Goal: Contribute content: Add original content to the website for others to see

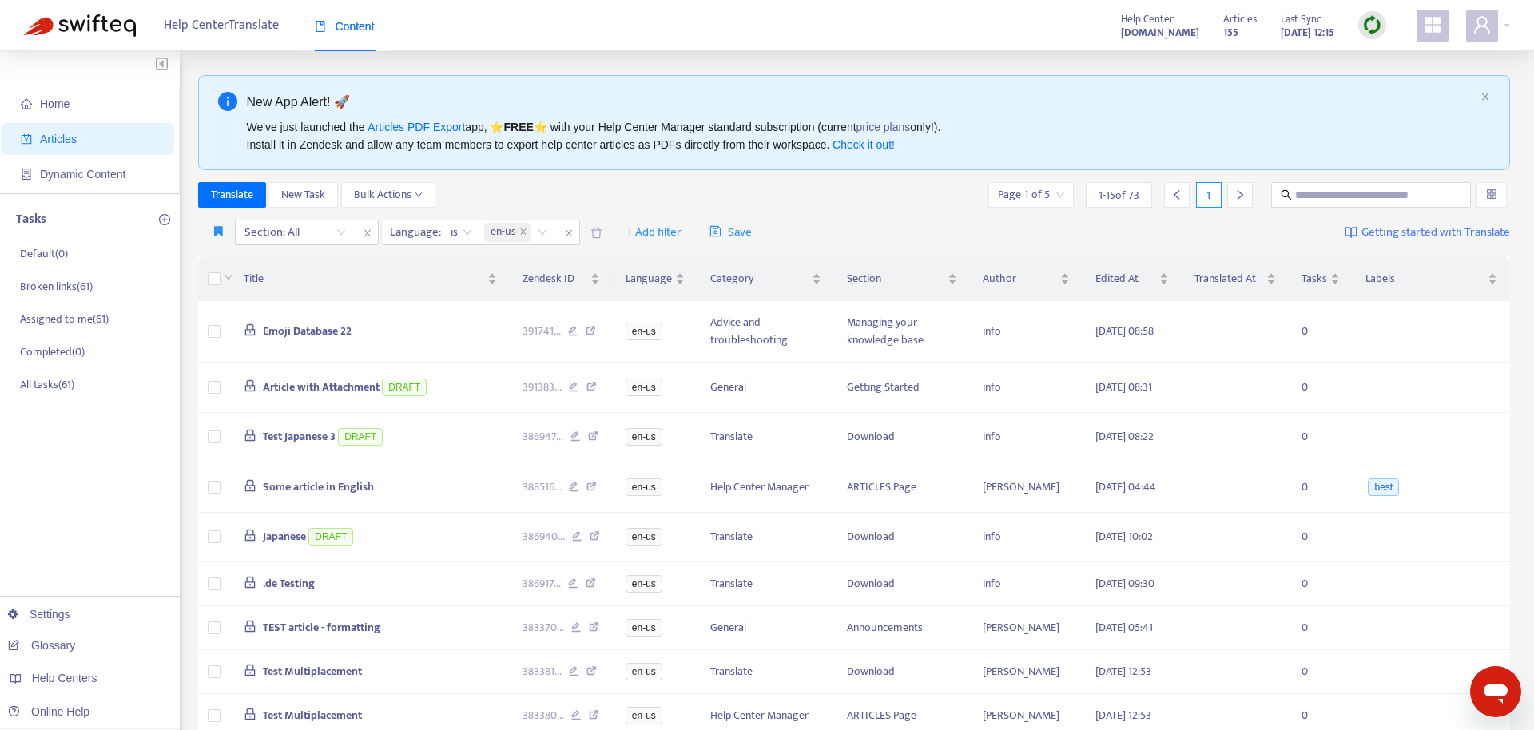
click at [1367, 26] on img at bounding box center [1372, 25] width 20 height 20
click at [1410, 63] on link "Quick Sync" at bounding box center [1405, 58] width 68 height 18
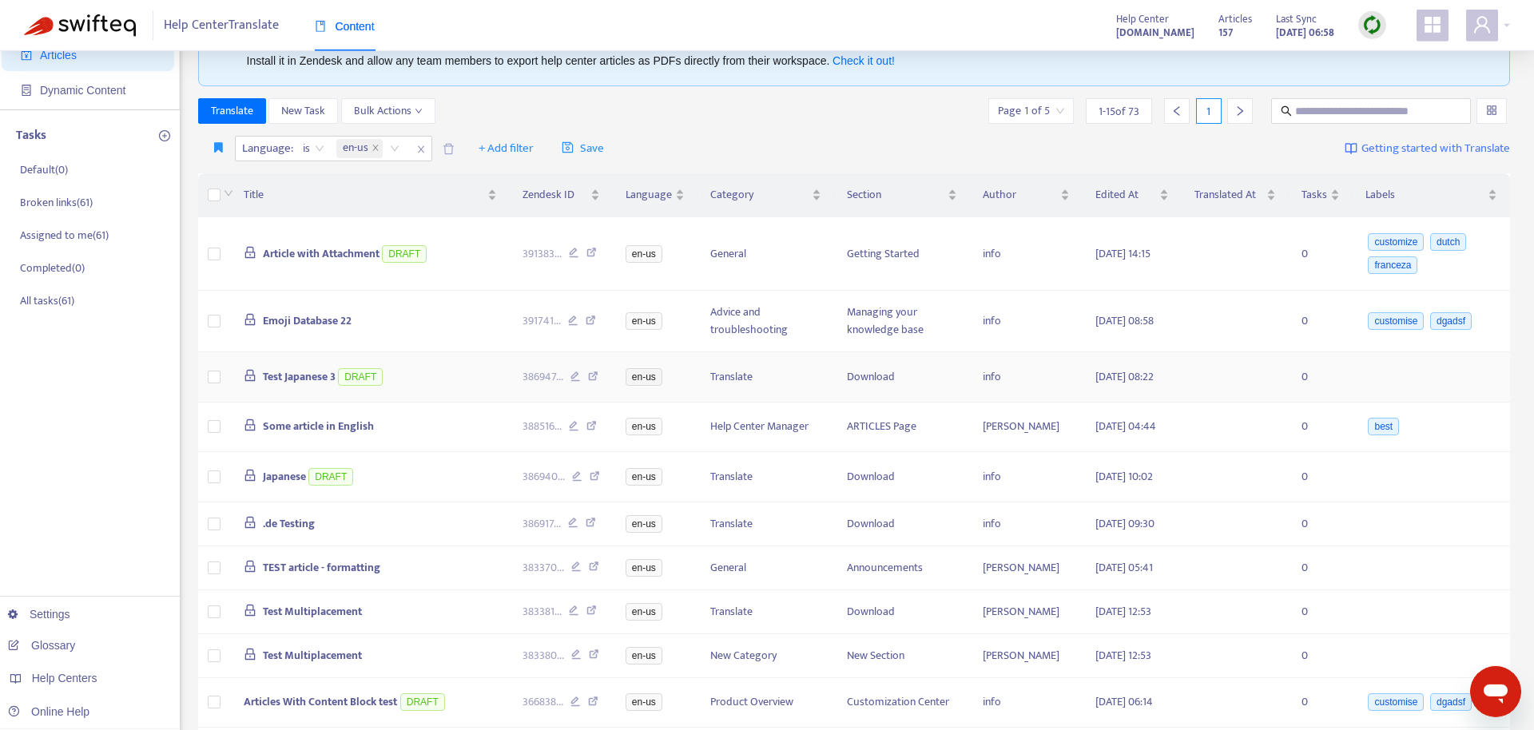
scroll to position [163, 0]
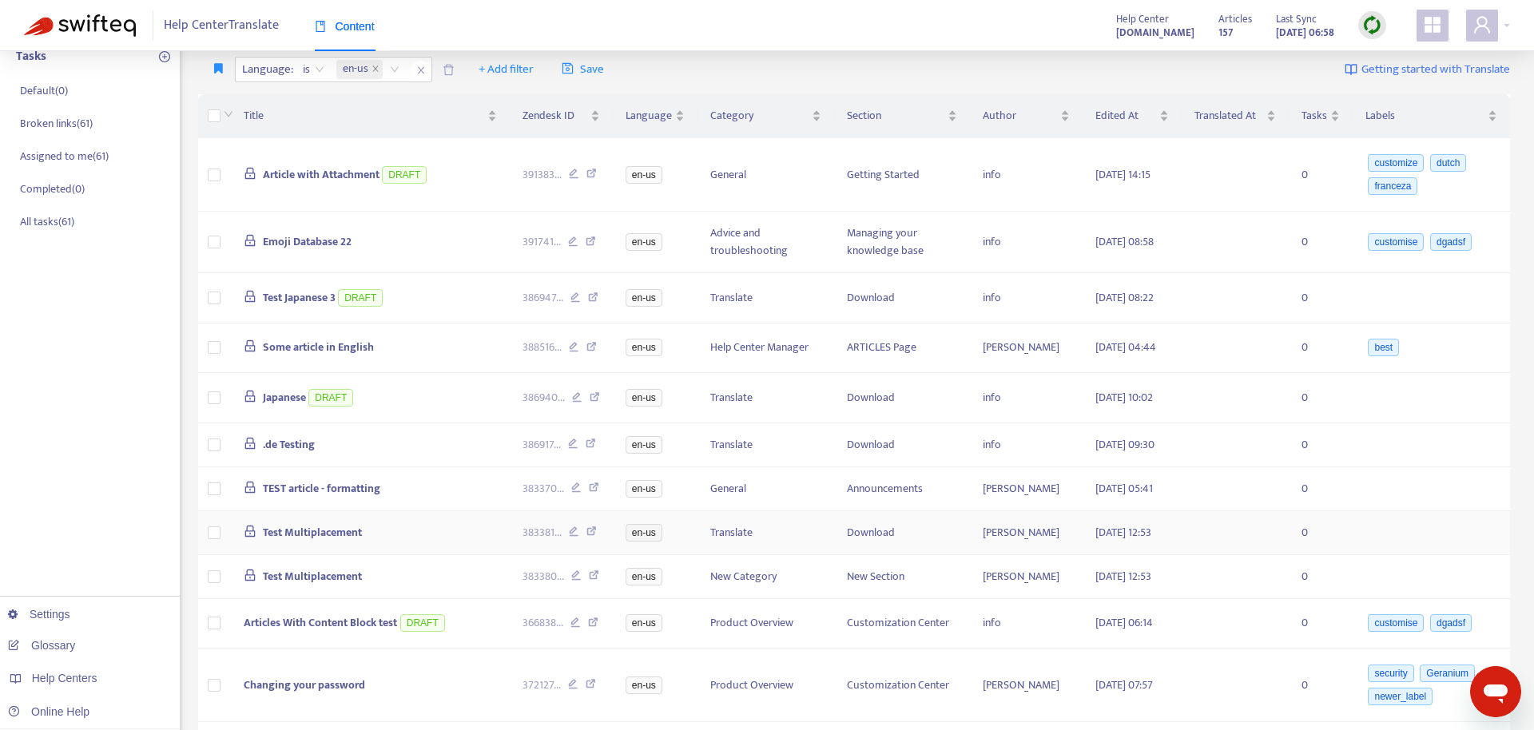
click at [349, 542] on span "Test Multiplacement" at bounding box center [312, 532] width 99 height 18
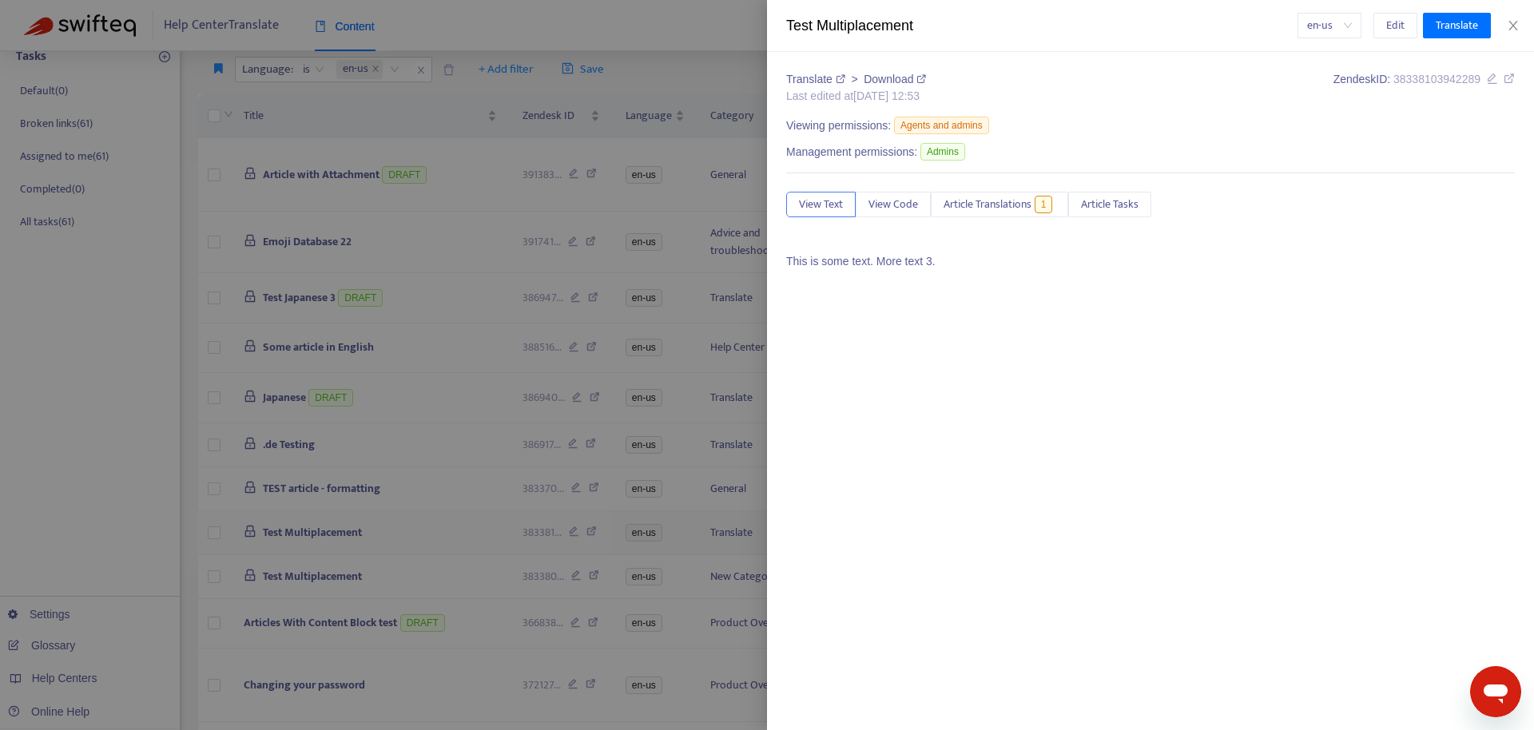
drag, startPoint x: 406, startPoint y: 572, endPoint x: 405, endPoint y: 583, distance: 10.4
click at [405, 572] on div at bounding box center [767, 365] width 1534 height 730
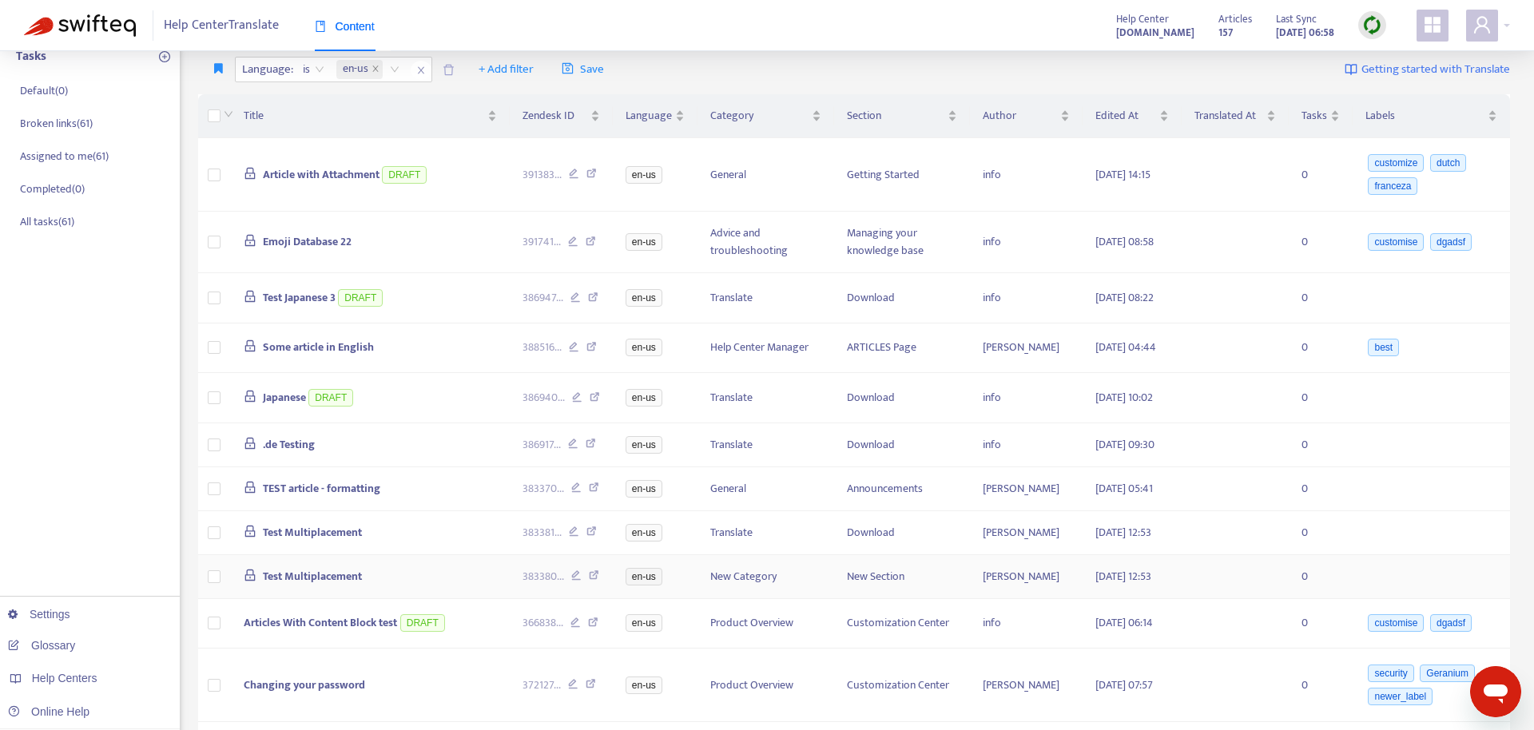
click at [342, 586] on span "Test Multiplacement" at bounding box center [312, 576] width 99 height 18
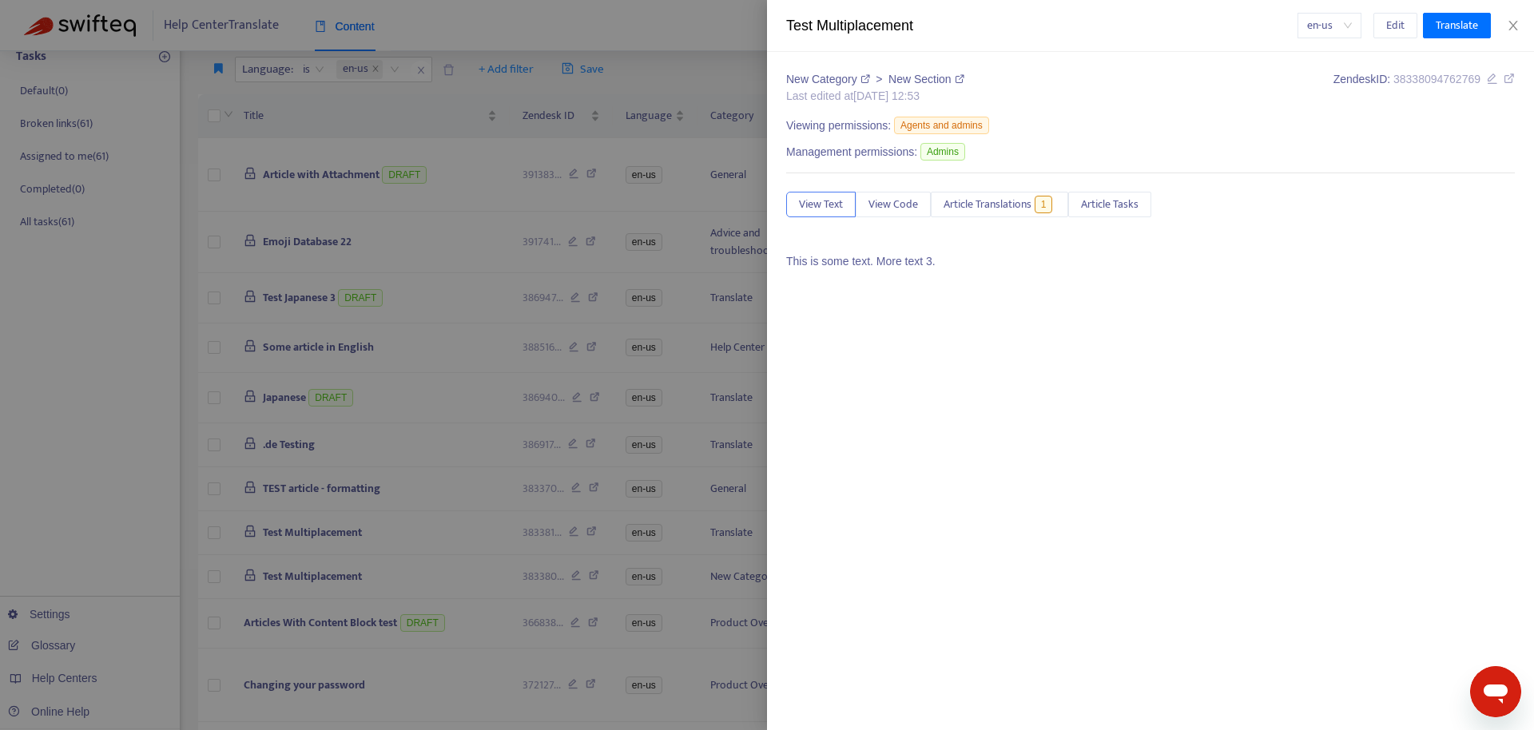
click at [408, 610] on div at bounding box center [767, 365] width 1534 height 730
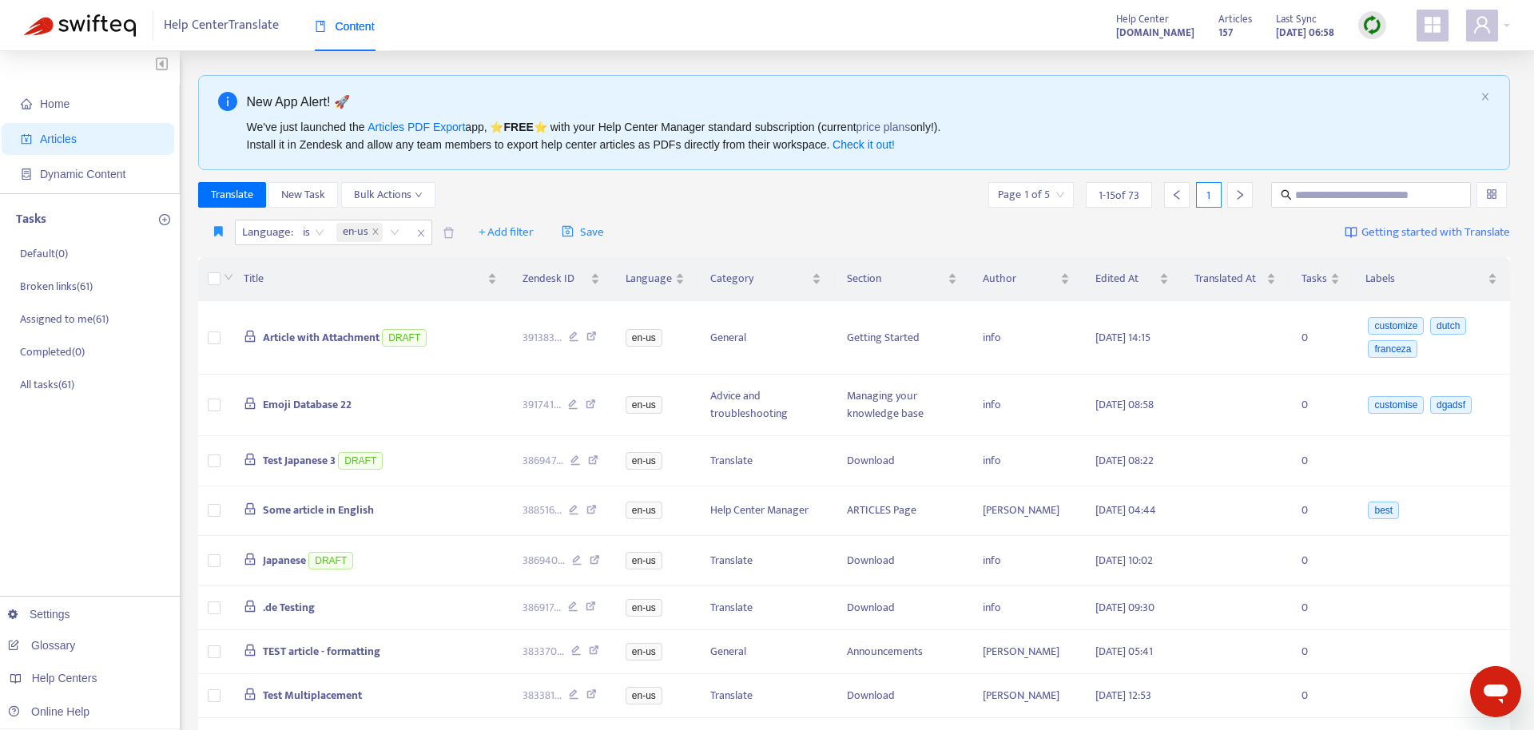
click at [1374, 28] on img at bounding box center [1372, 25] width 20 height 20
click at [1416, 58] on link "Quick Sync" at bounding box center [1405, 58] width 68 height 18
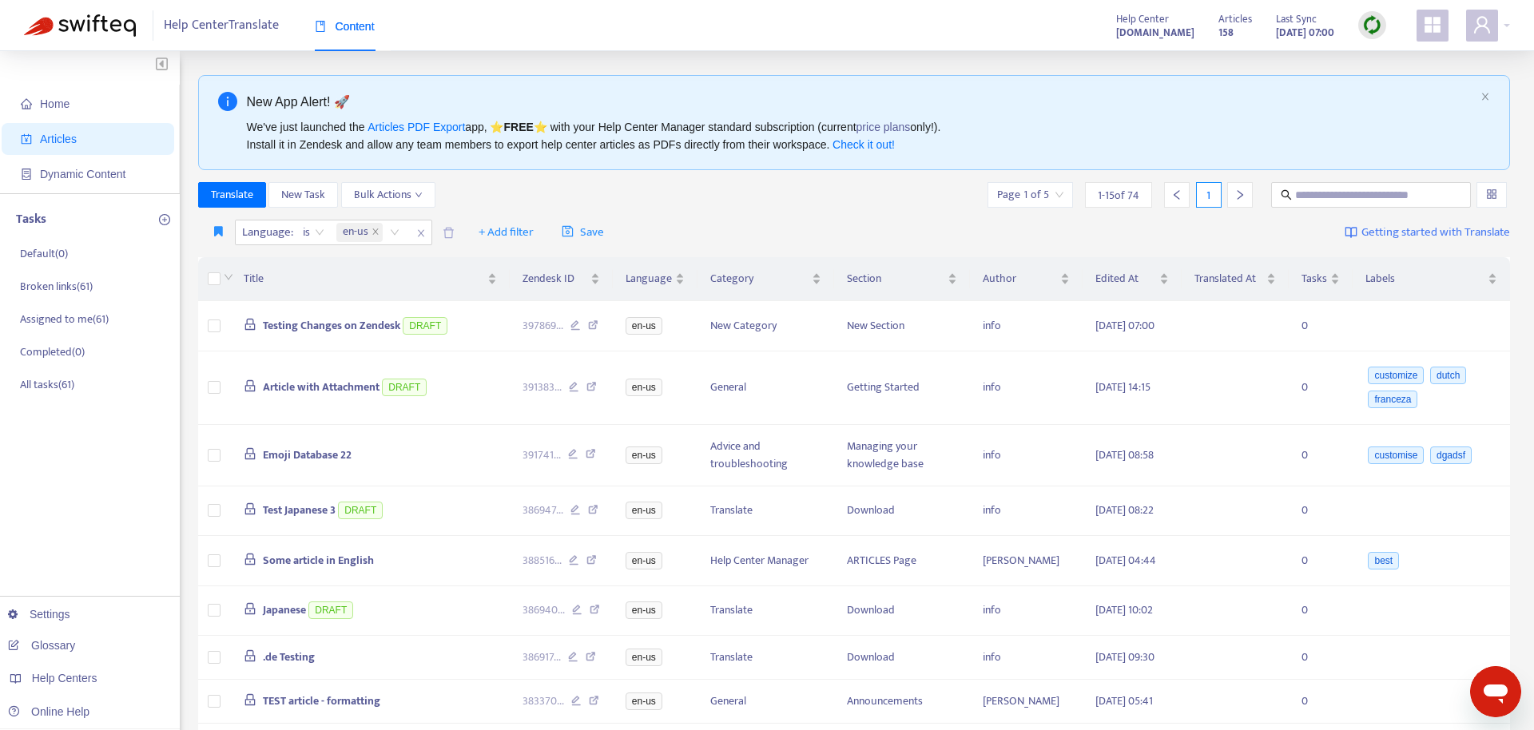
drag, startPoint x: 1364, startPoint y: 19, endPoint x: 1372, endPoint y: 25, distance: 9.8
click at [1365, 22] on img at bounding box center [1372, 25] width 20 height 20
click at [1424, 62] on link "Quick Sync" at bounding box center [1405, 58] width 68 height 18
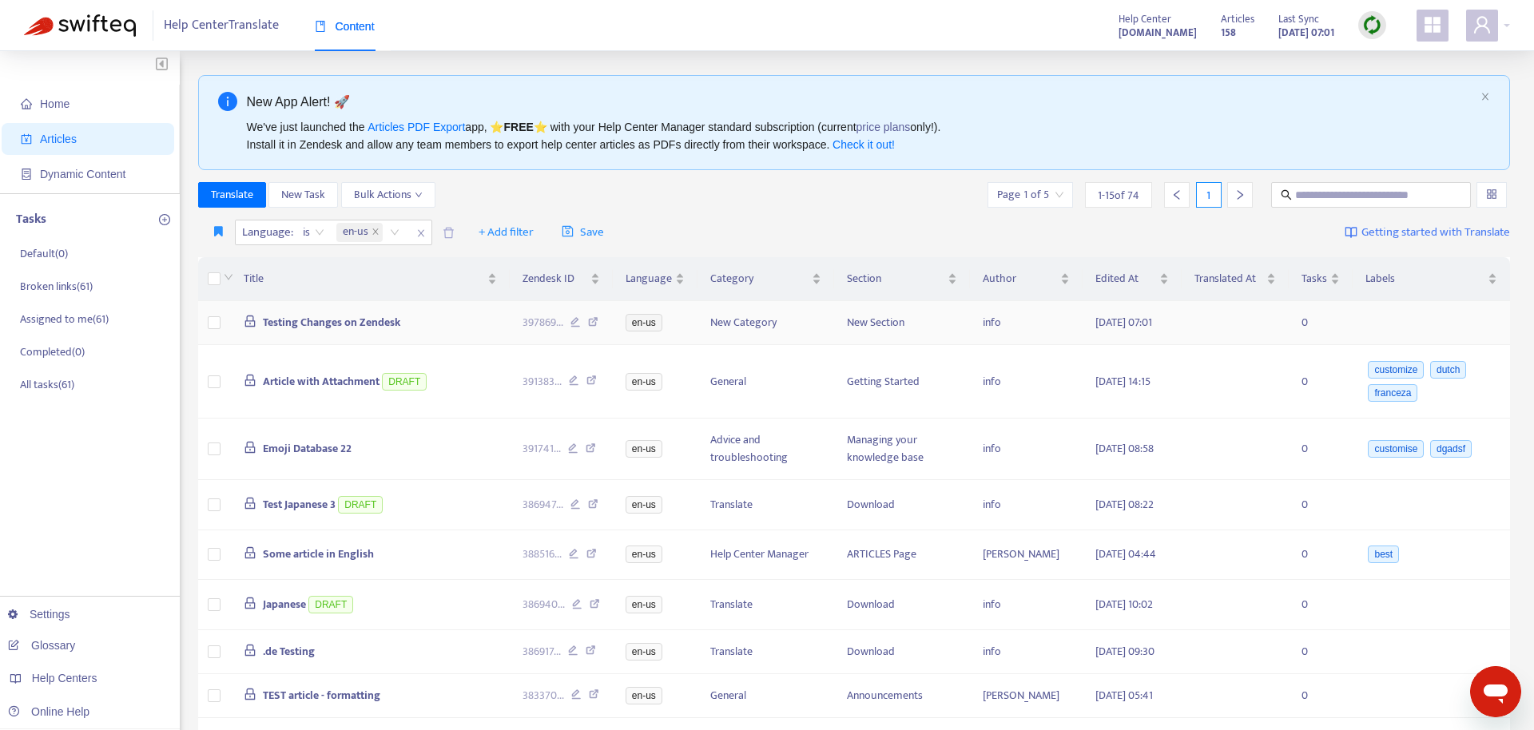
click at [388, 324] on span "Testing Changes on Zendesk" at bounding box center [331, 322] width 137 height 18
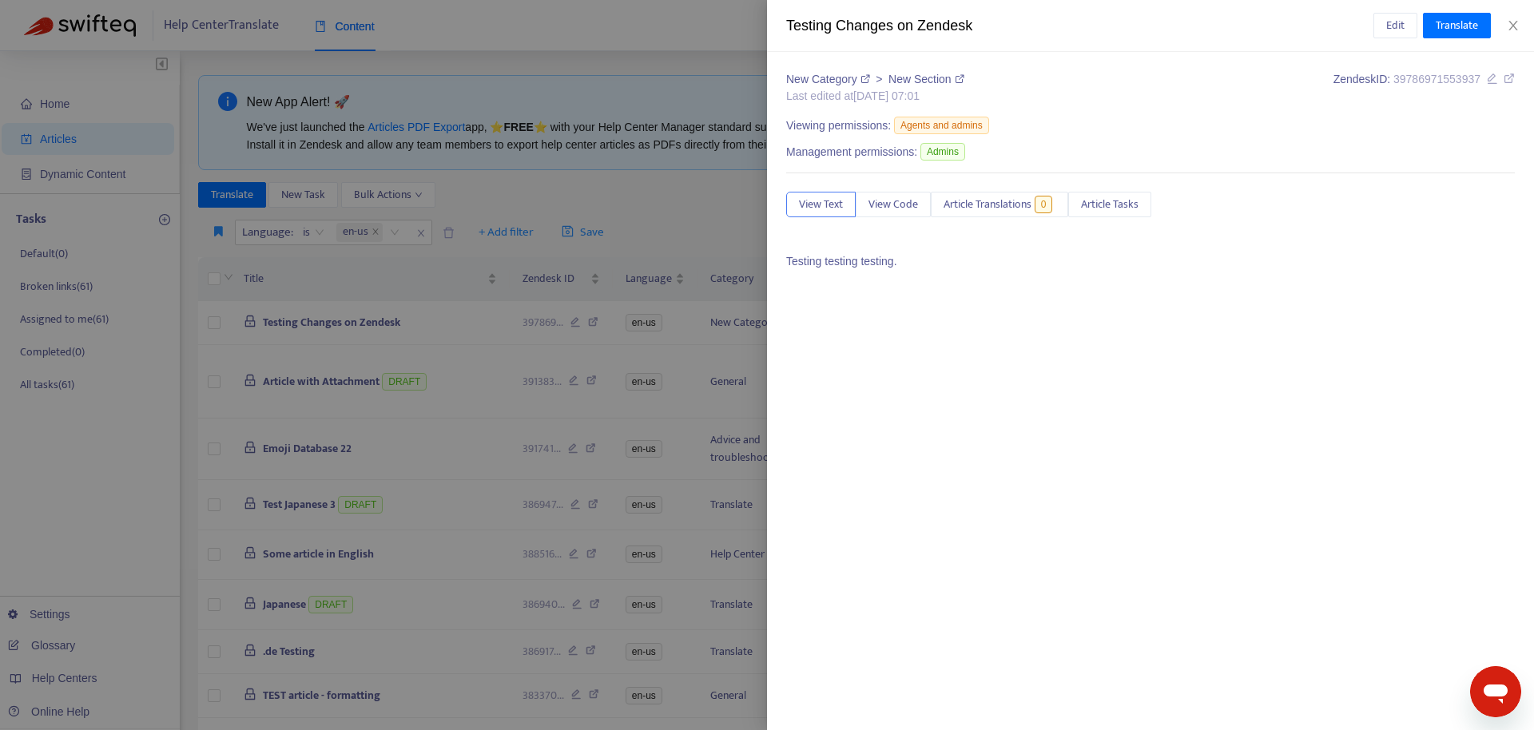
click at [439, 280] on div at bounding box center [767, 365] width 1534 height 730
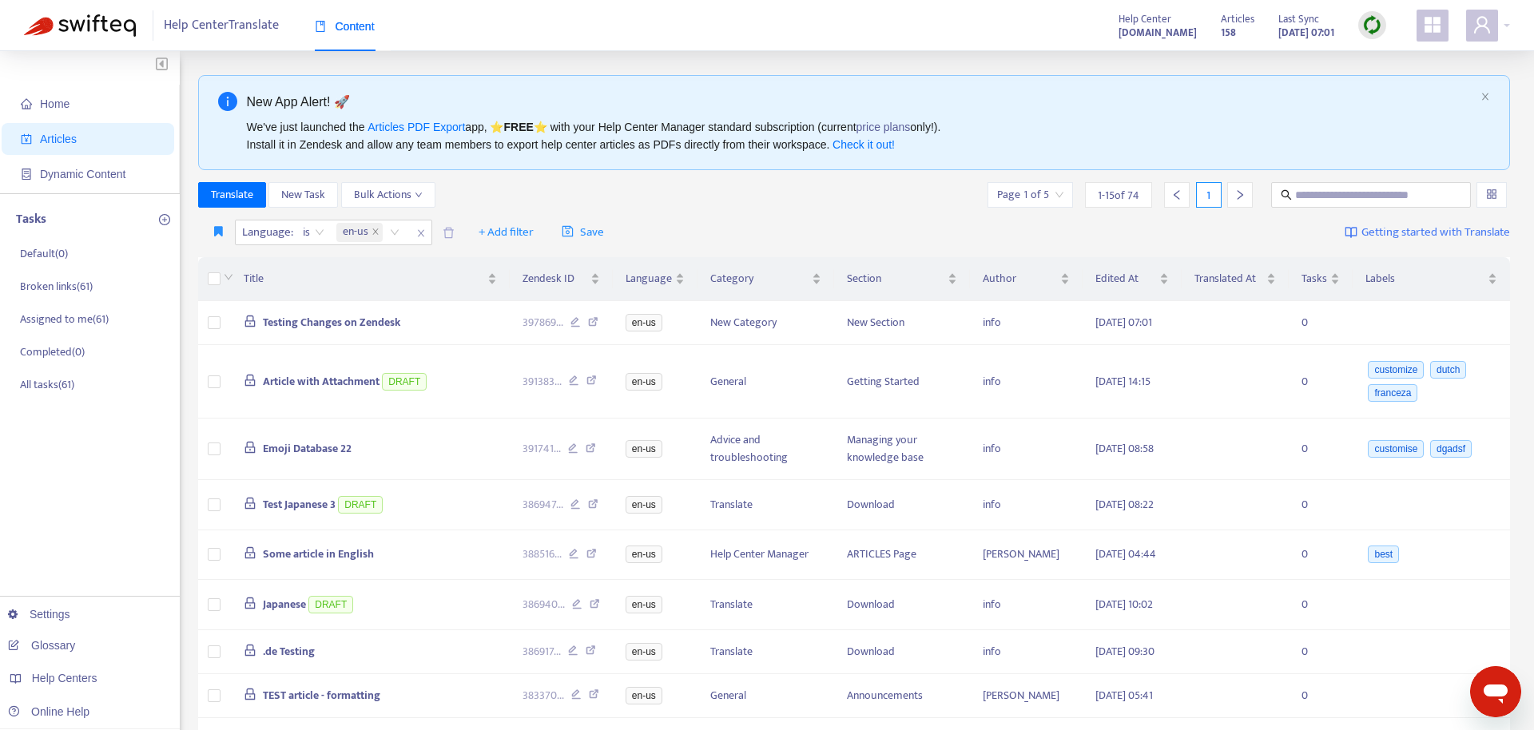
click at [1369, 23] on img at bounding box center [1372, 25] width 20 height 20
click at [1420, 60] on link "Quick Sync" at bounding box center [1405, 58] width 68 height 18
click at [362, 322] on span "Testing Changes on Zendesk" at bounding box center [331, 322] width 137 height 18
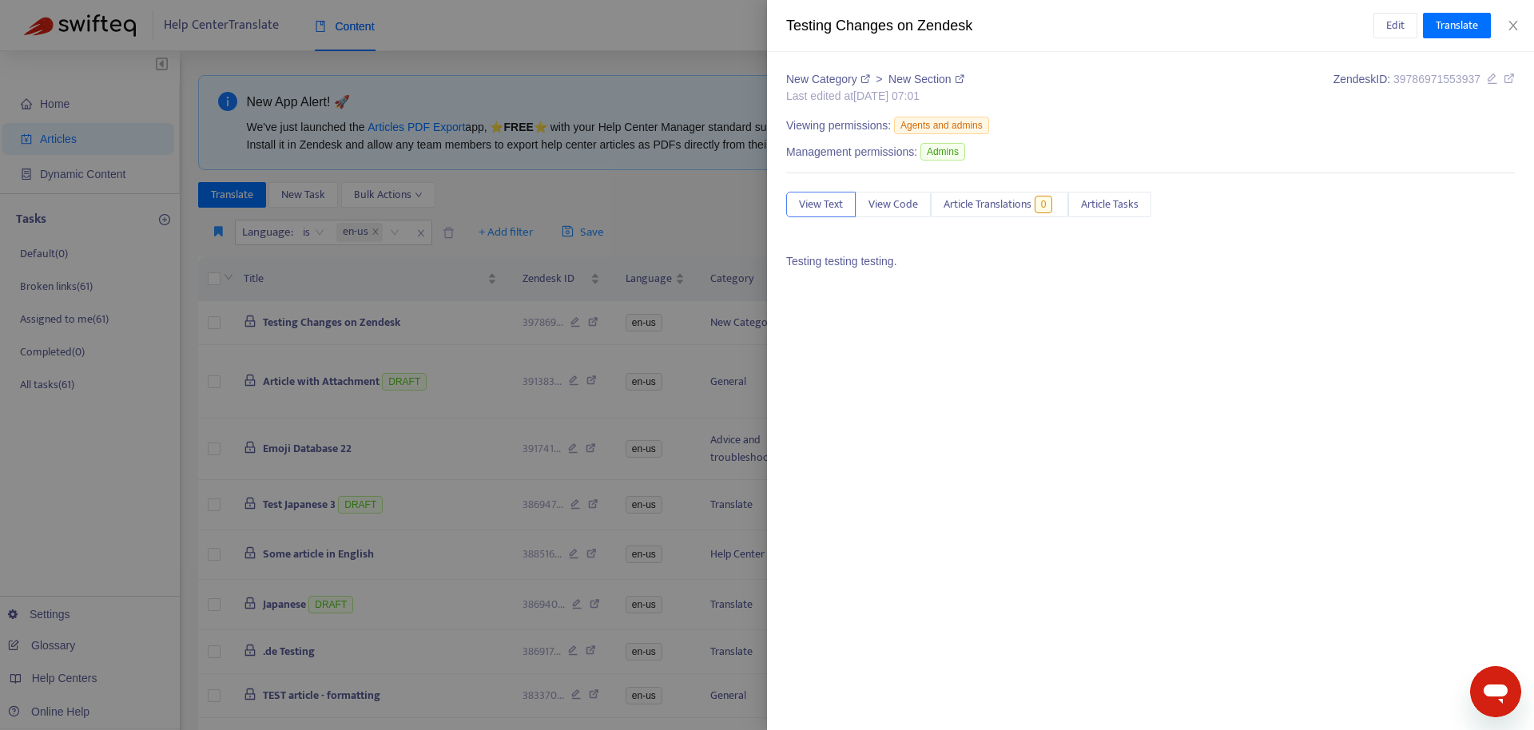
click at [441, 324] on div at bounding box center [767, 365] width 1534 height 730
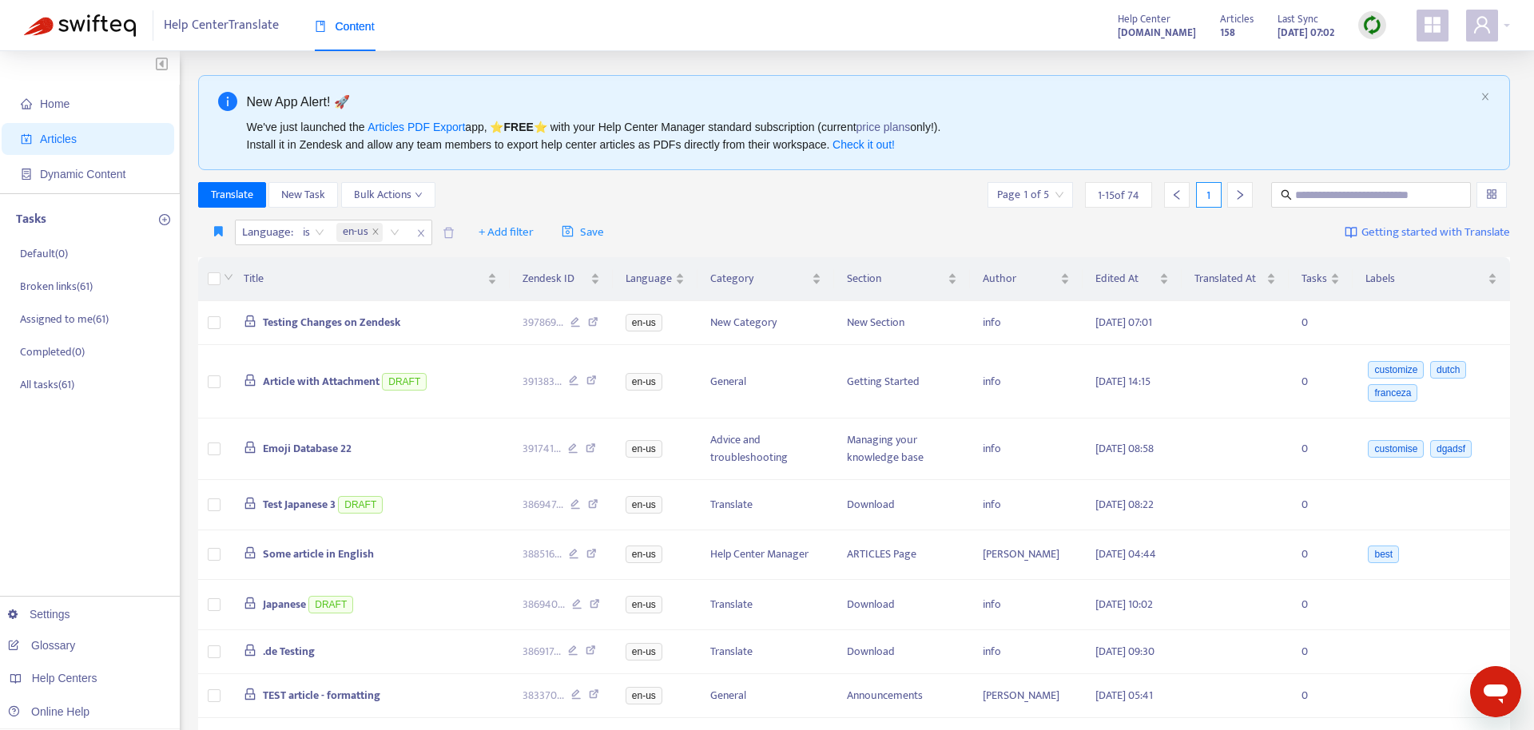
click at [1367, 22] on img at bounding box center [1372, 25] width 20 height 20
click at [1394, 82] on link "Full Sync" at bounding box center [1400, 83] width 58 height 18
click at [370, 321] on span "Testing Changes on Zendesk" at bounding box center [331, 322] width 137 height 18
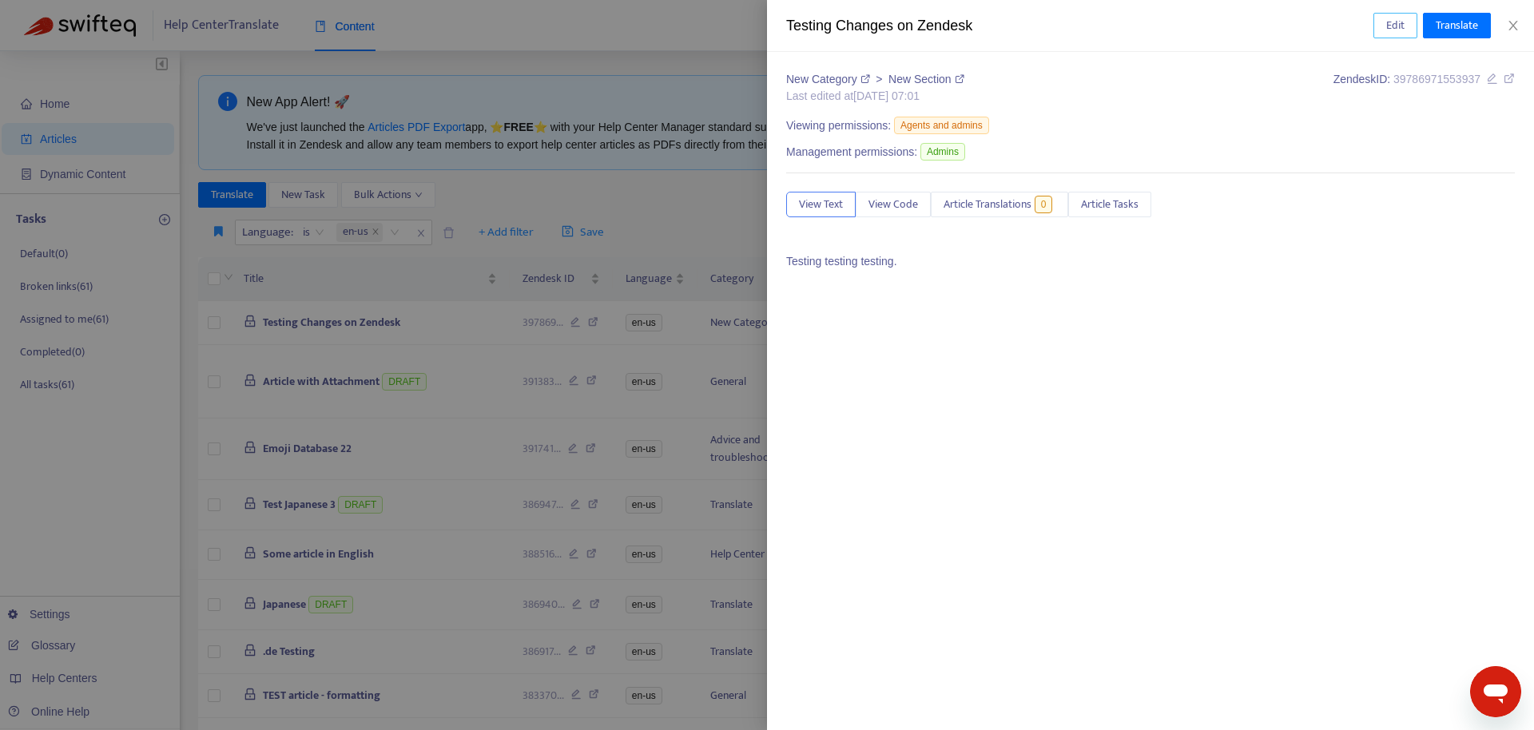
click at [1386, 27] on span "Edit" at bounding box center [1395, 26] width 18 height 18
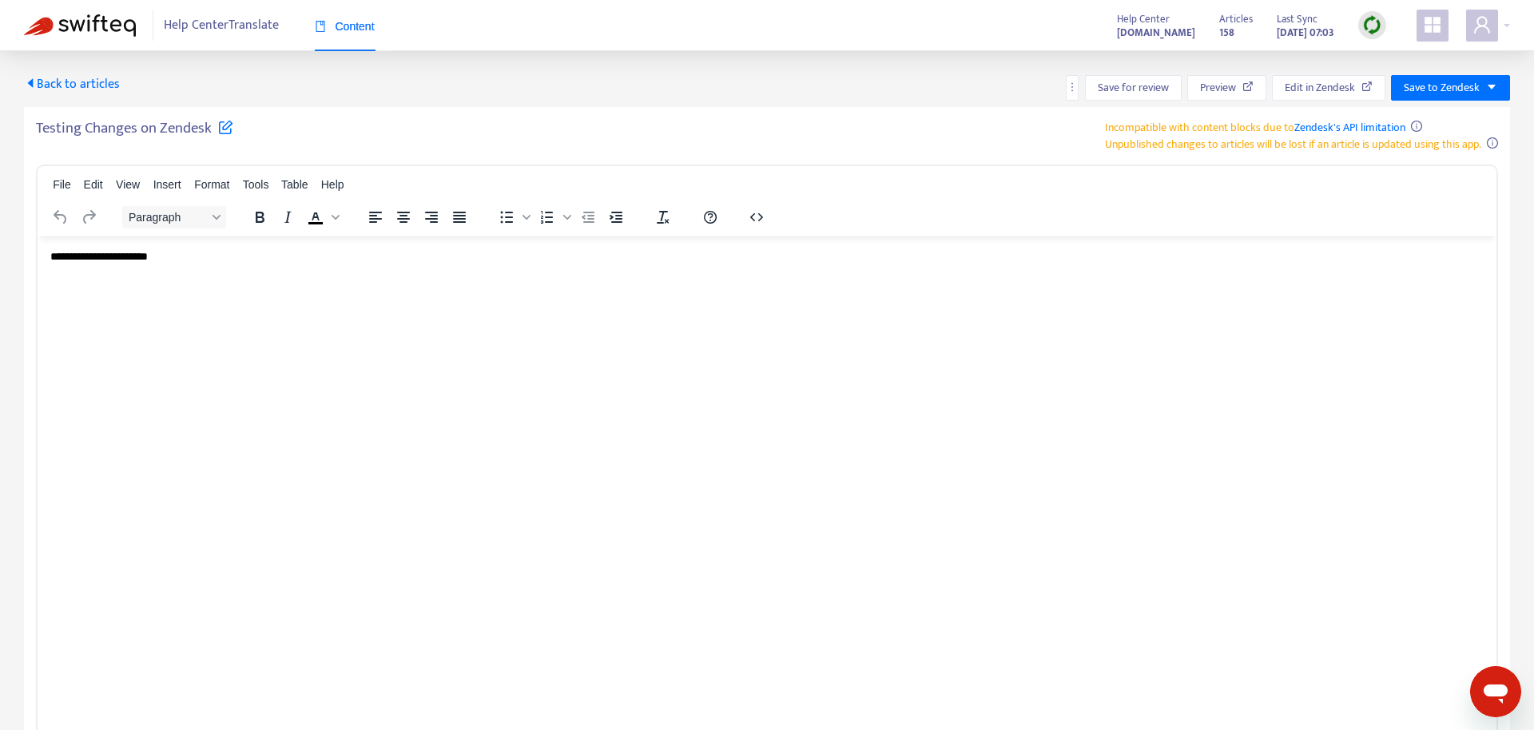
click at [470, 277] on html "**********" at bounding box center [767, 257] width 1459 height 42
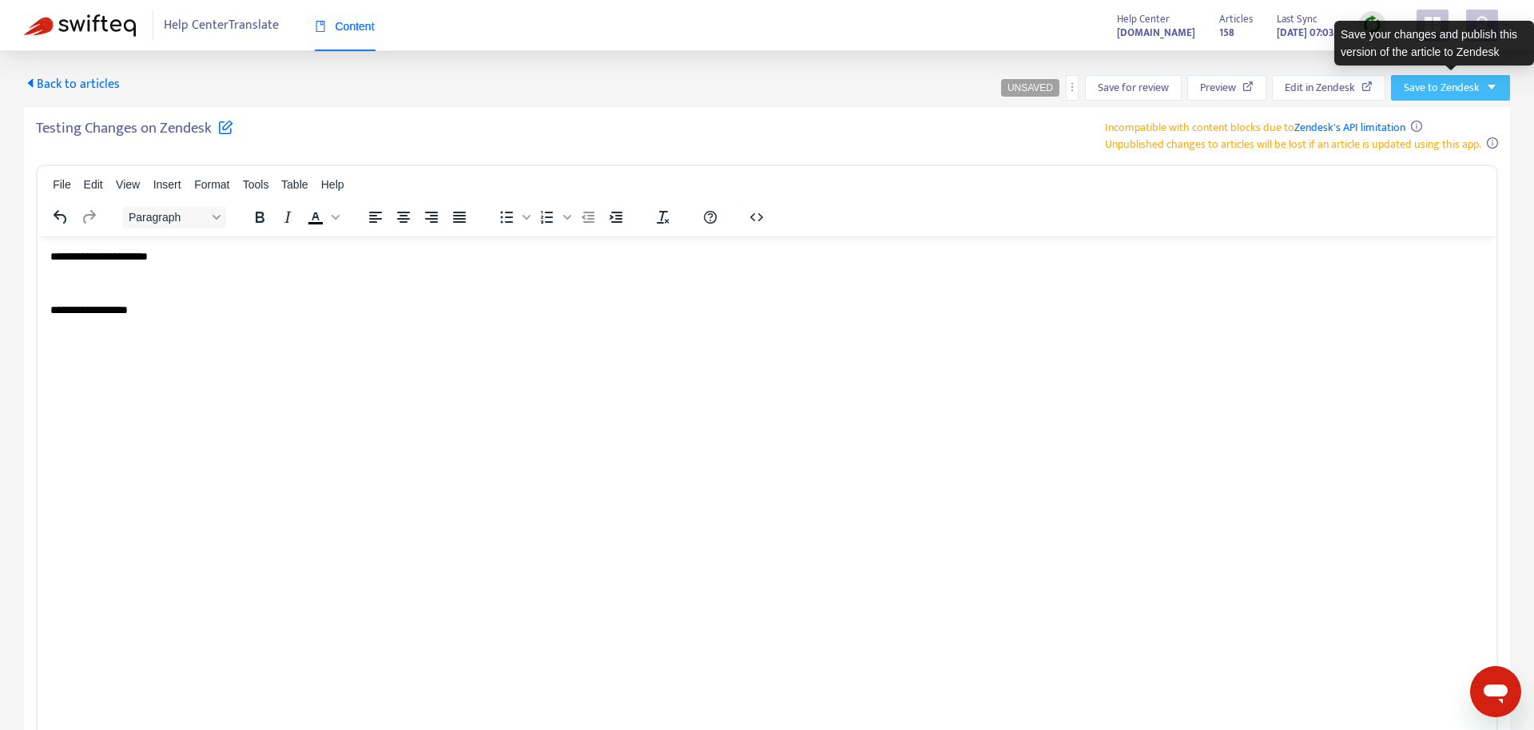
click at [1476, 94] on span "Save to Zendesk" at bounding box center [1442, 88] width 76 height 18
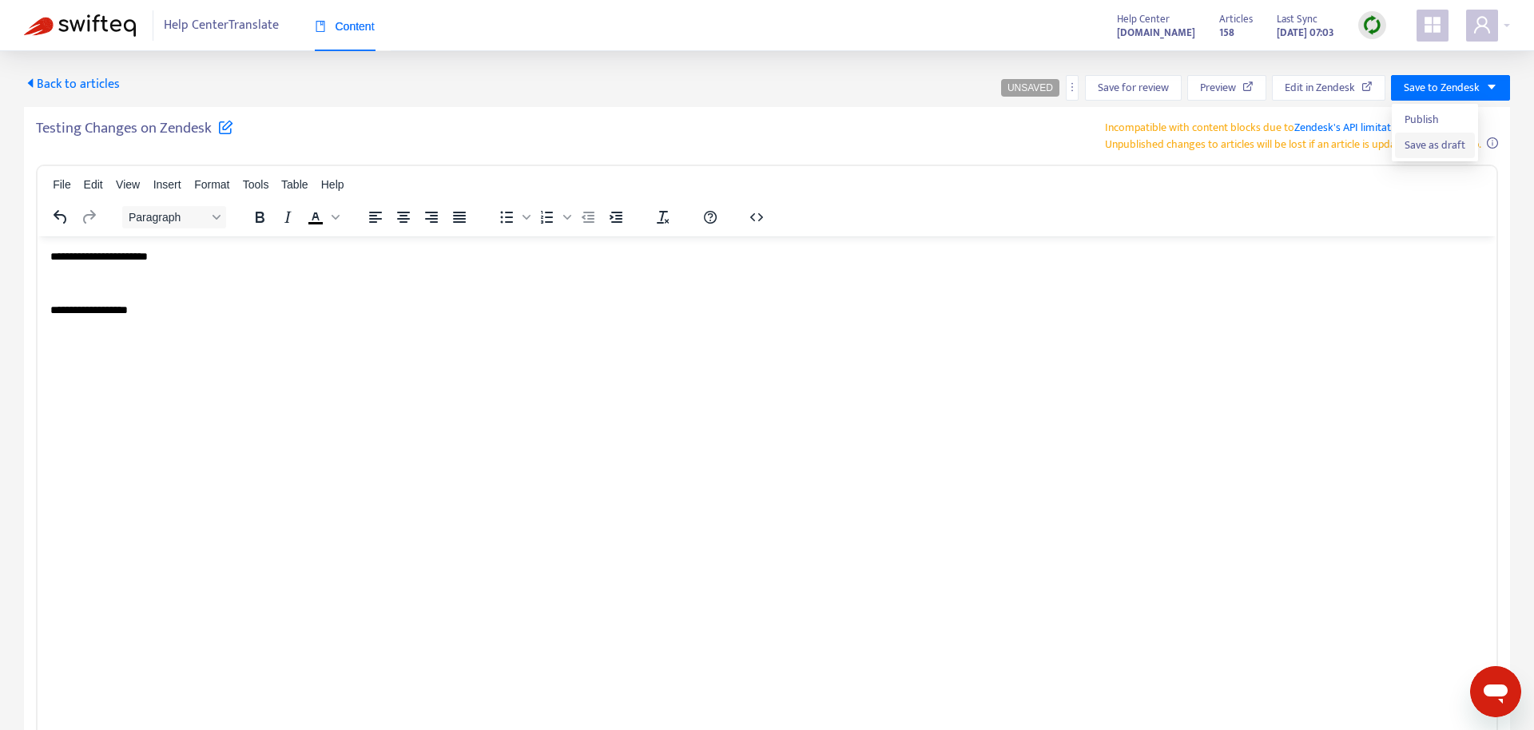
click at [1453, 145] on span "Save as draft" at bounding box center [1435, 146] width 61 height 18
click at [99, 87] on span "Back to articles" at bounding box center [72, 85] width 96 height 22
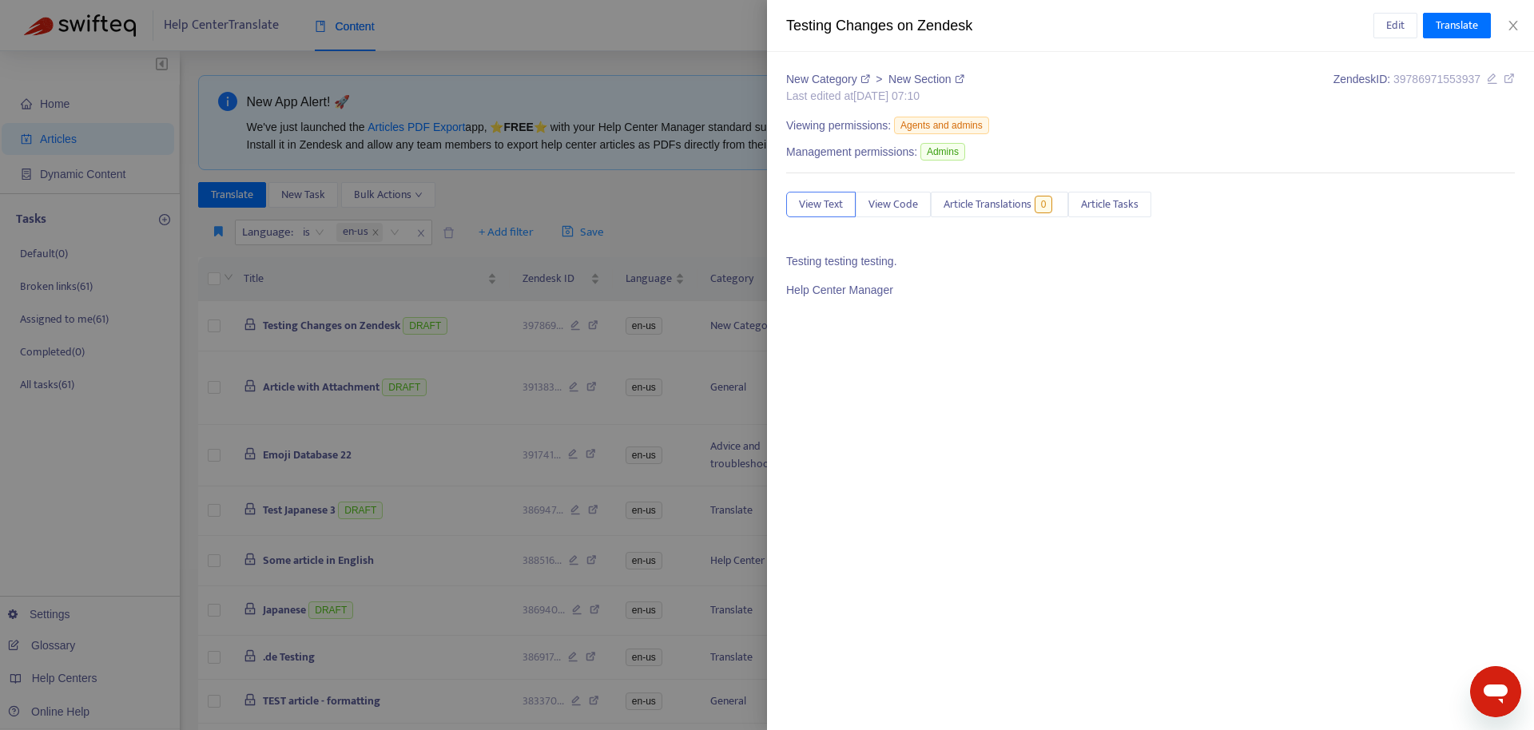
click at [464, 355] on div at bounding box center [767, 365] width 1534 height 730
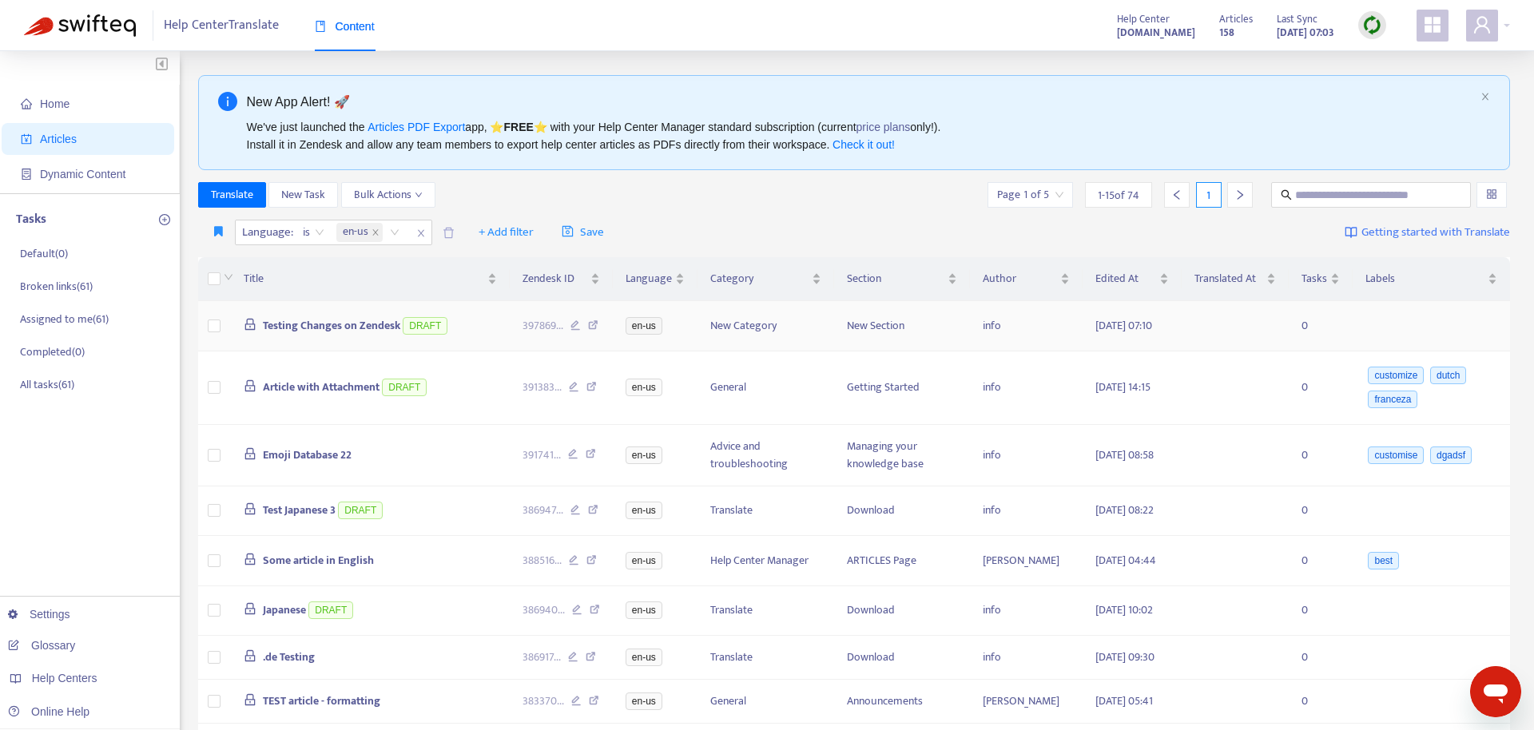
click at [375, 327] on span "Testing Changes on Zendesk" at bounding box center [331, 325] width 137 height 18
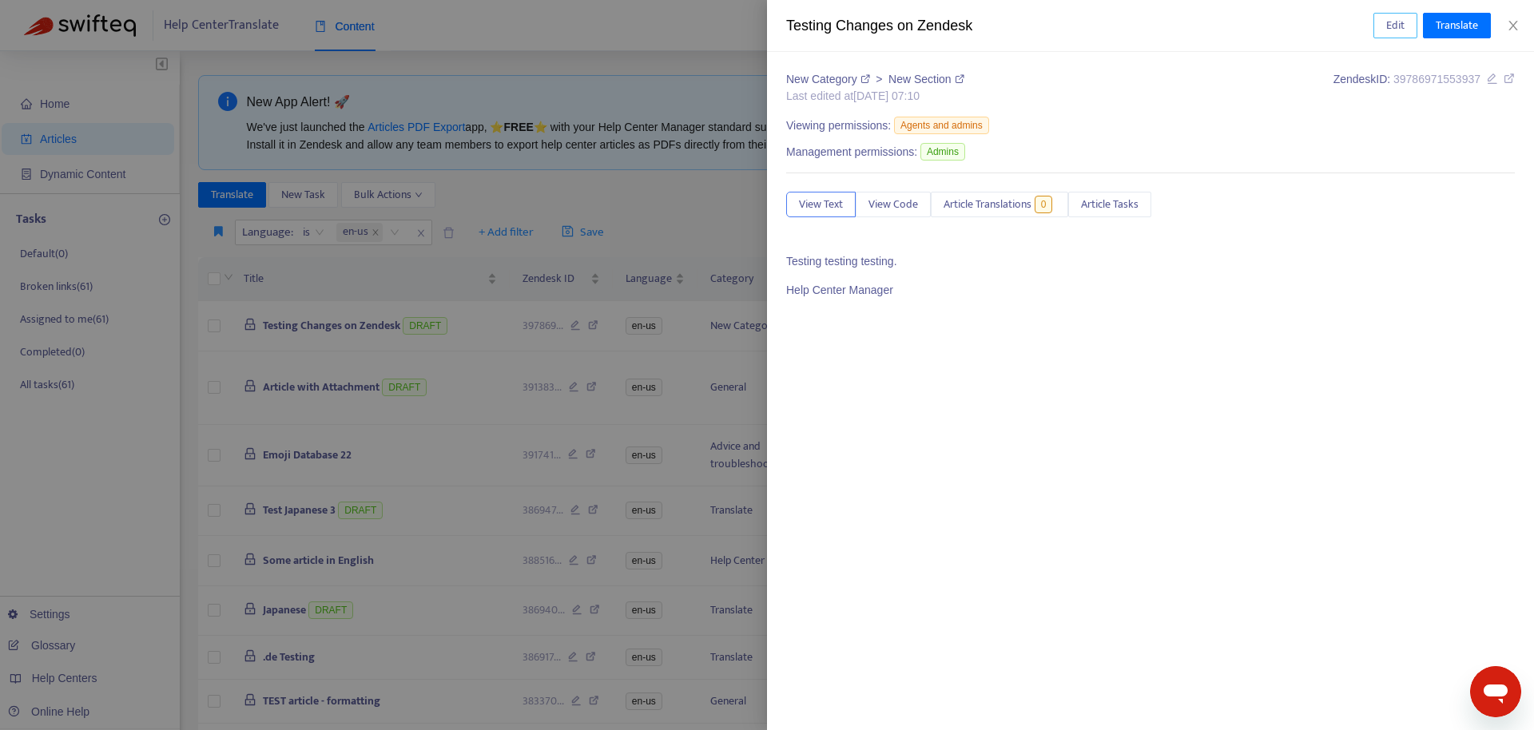
click at [1407, 27] on button "Edit" at bounding box center [1396, 26] width 44 height 26
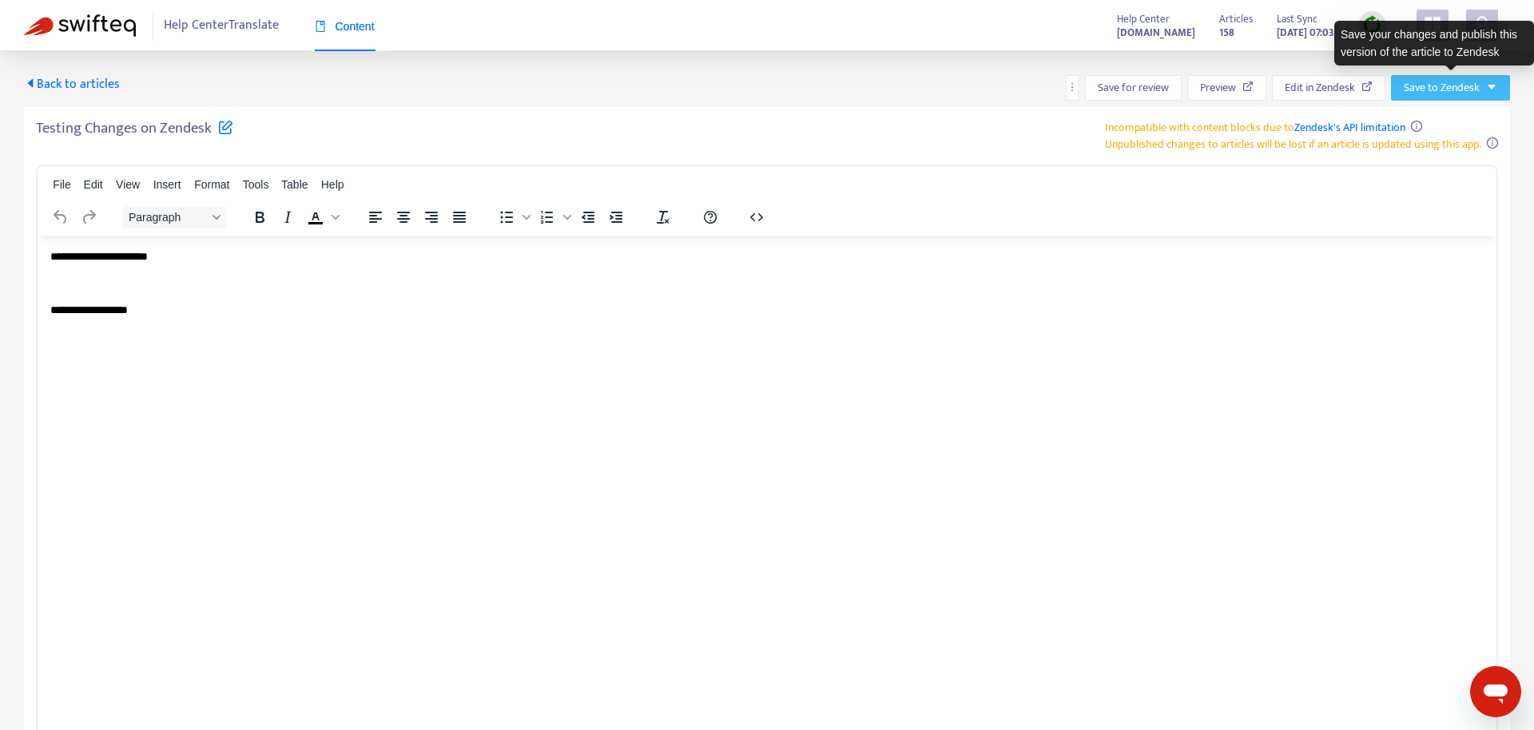
click at [1497, 80] on button "Save to Zendesk" at bounding box center [1450, 88] width 119 height 26
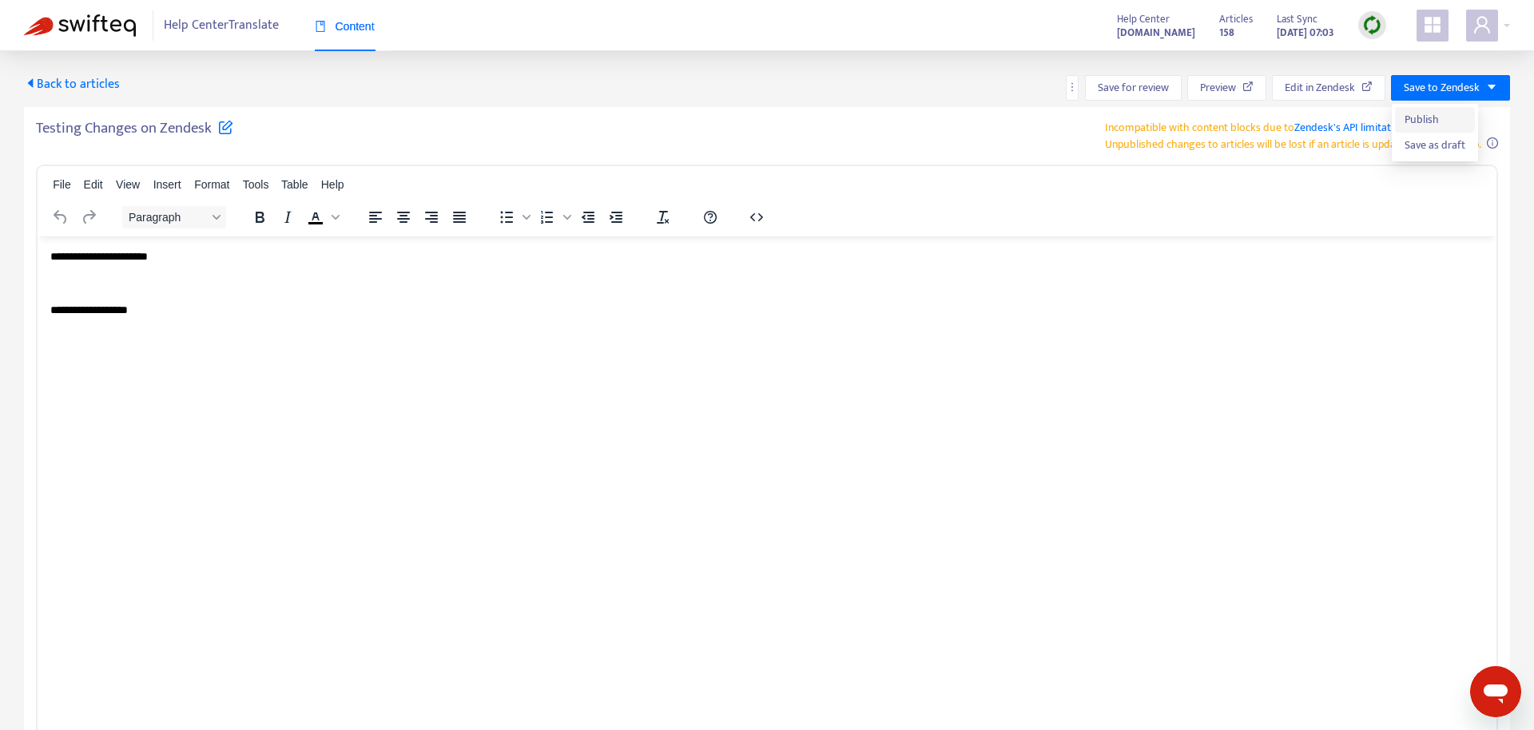
click at [1461, 121] on span "Publish" at bounding box center [1435, 120] width 61 height 18
click at [1141, 89] on span "Save for review" at bounding box center [1133, 88] width 71 height 18
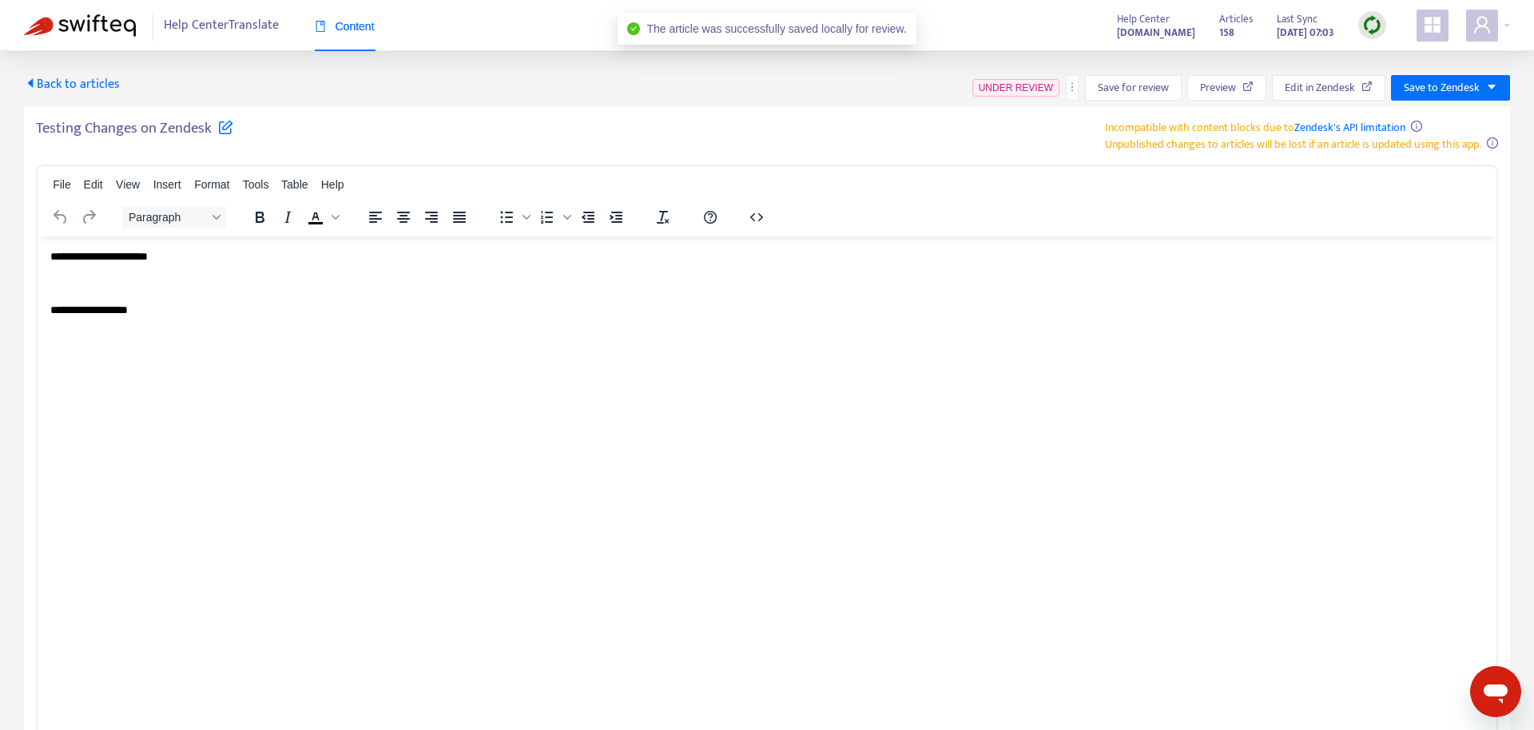
click at [89, 82] on span "Back to articles" at bounding box center [72, 85] width 96 height 22
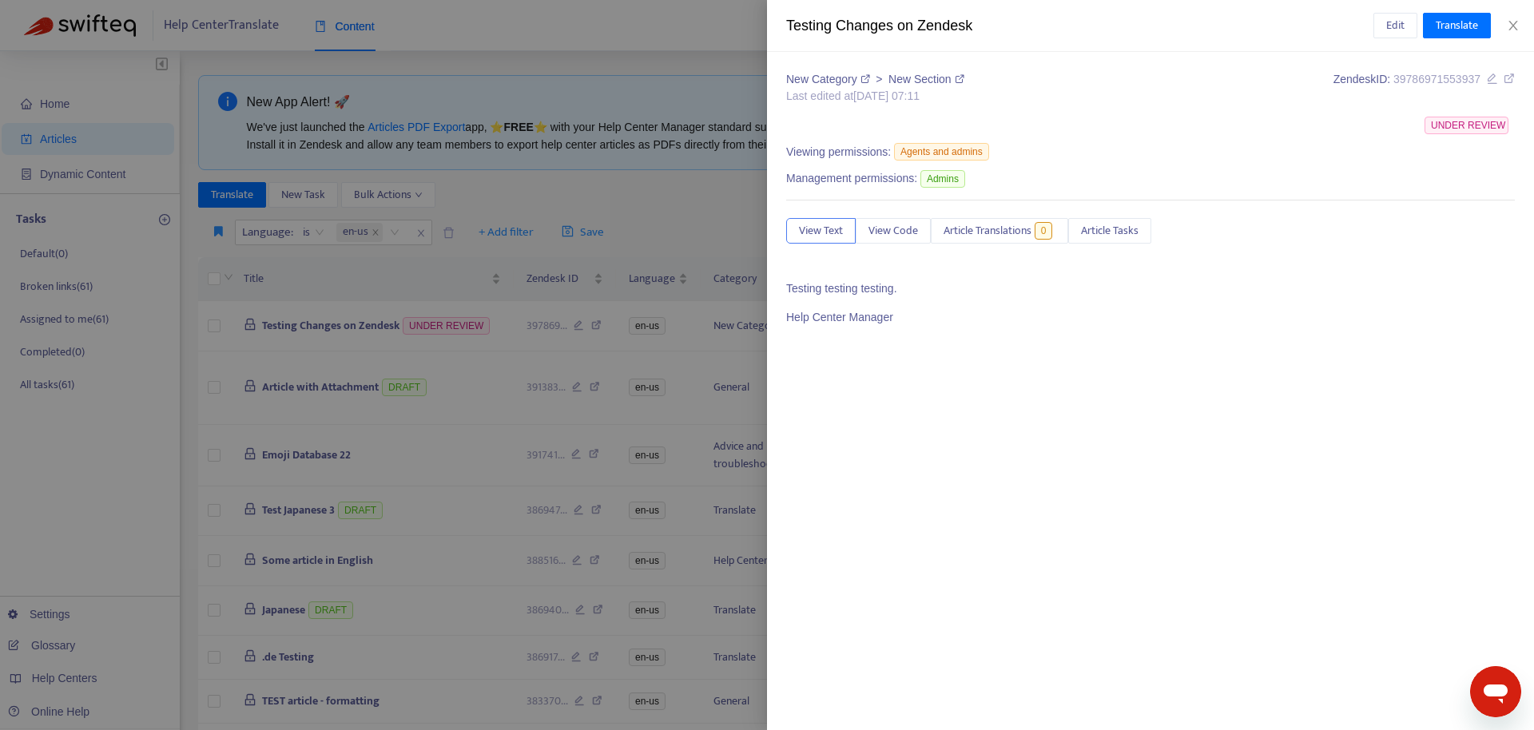
click at [443, 408] on div at bounding box center [767, 365] width 1534 height 730
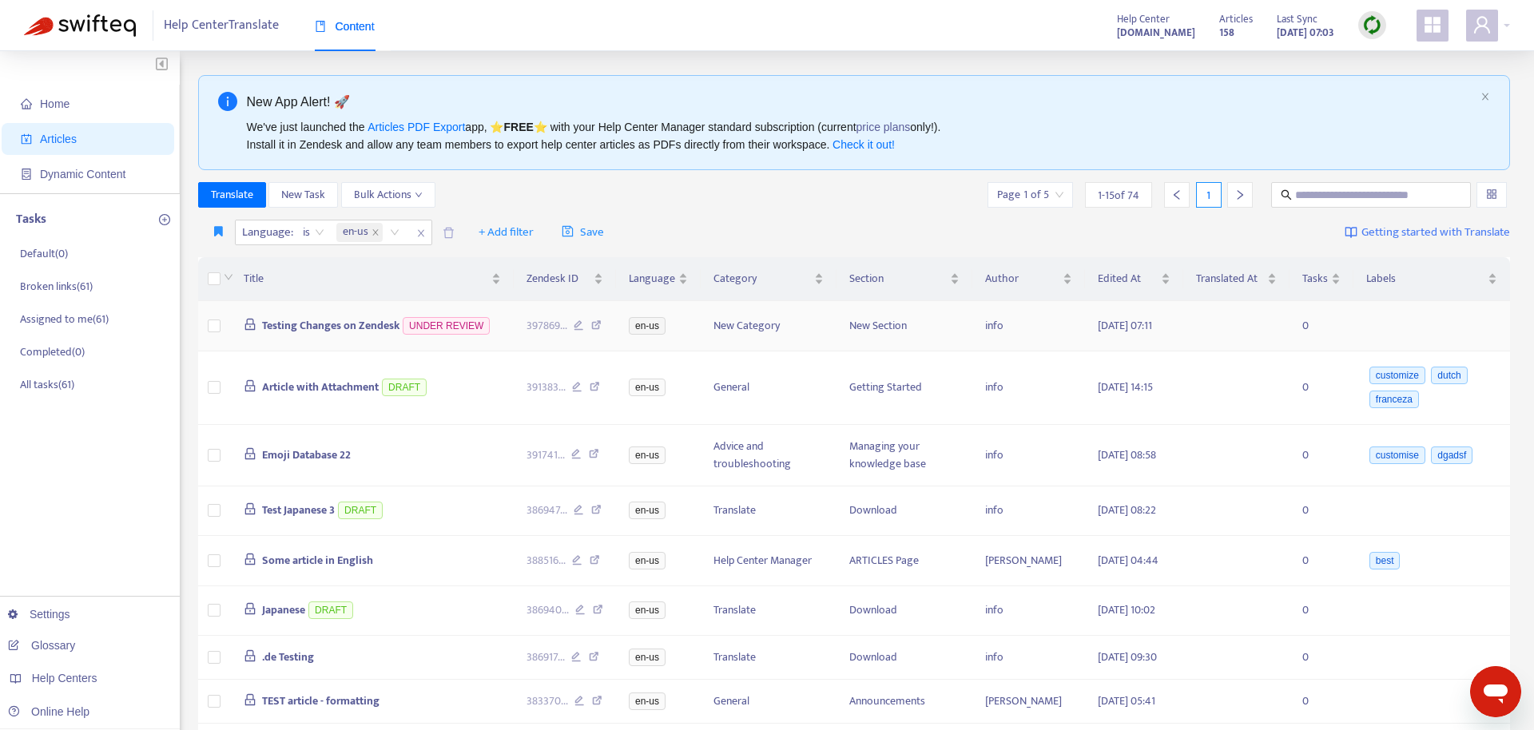
click at [316, 327] on span "Testing Changes on Zendesk" at bounding box center [330, 325] width 137 height 18
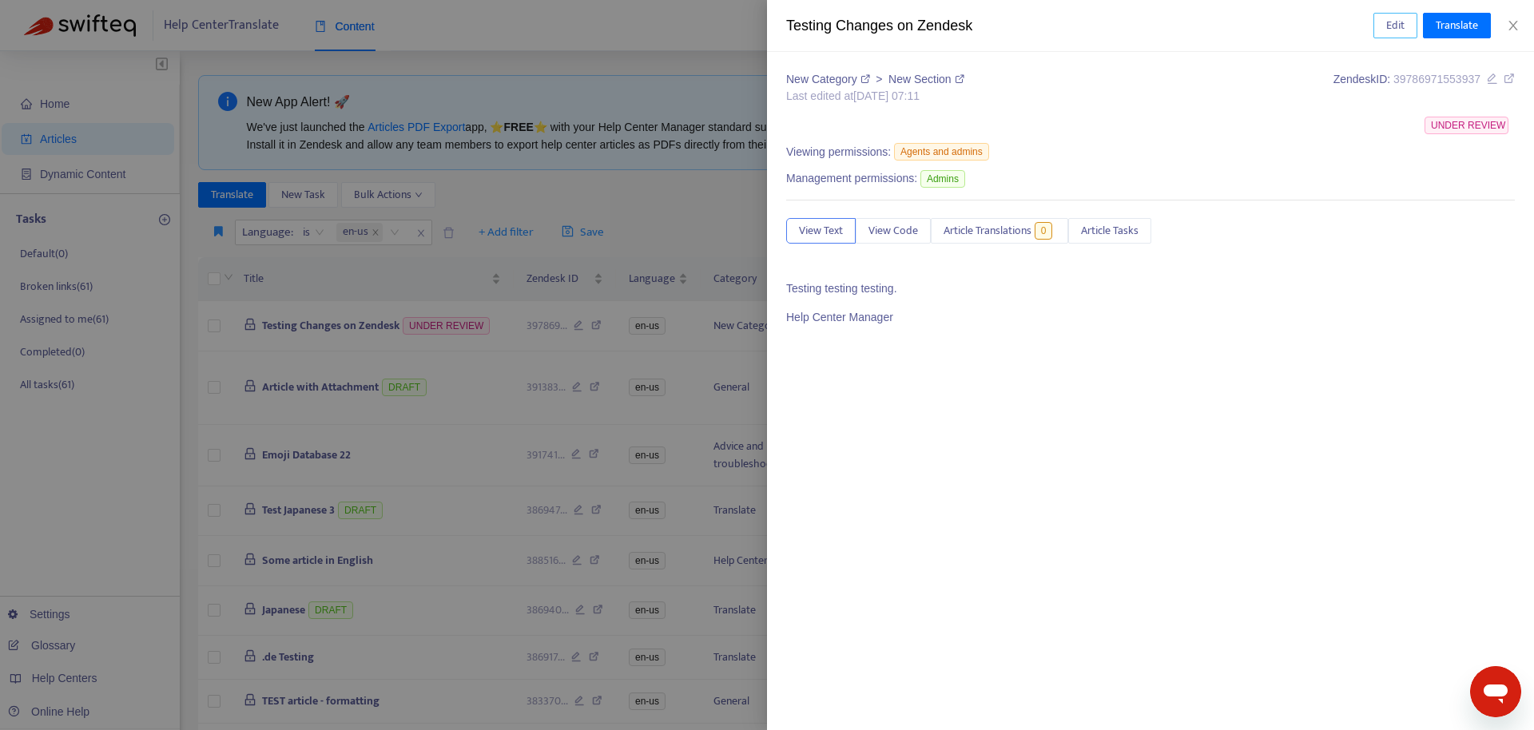
click at [1394, 22] on span "Edit" at bounding box center [1395, 26] width 18 height 18
